Goal: Browse casually

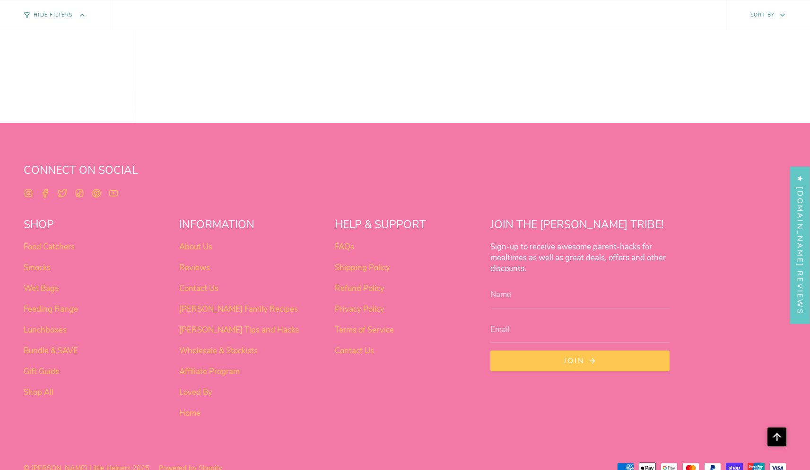
scroll to position [594, 0]
